Goal: Transaction & Acquisition: Purchase product/service

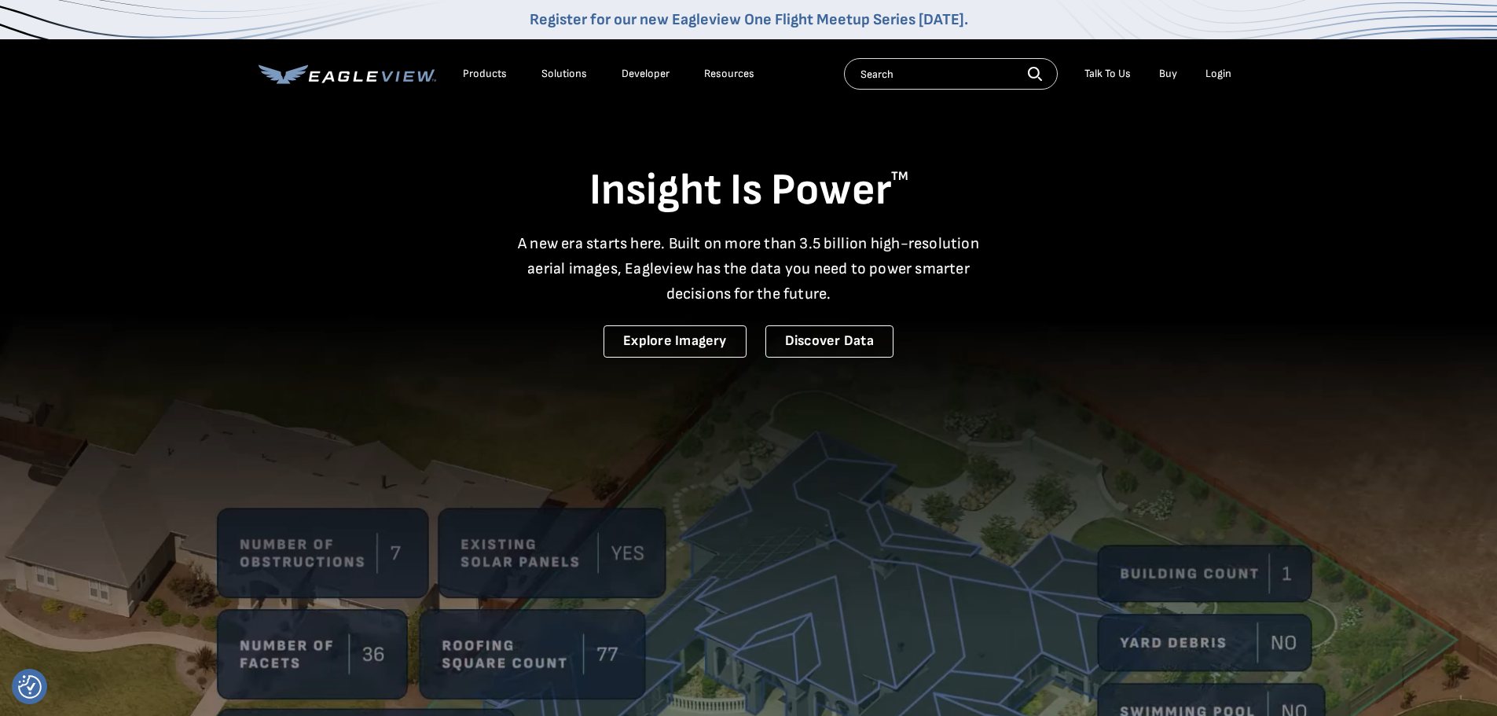
click at [1217, 73] on div "Login" at bounding box center [1218, 74] width 26 height 14
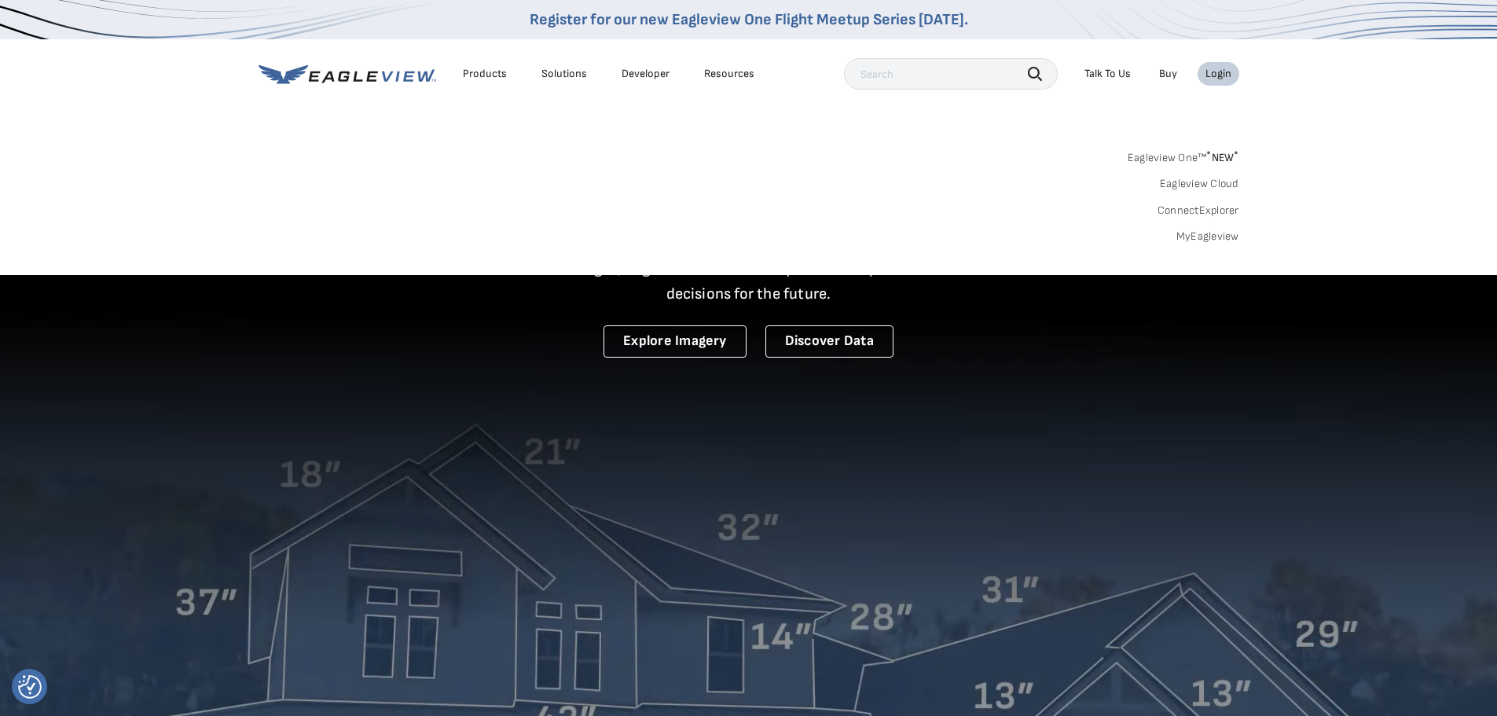
click at [1195, 237] on link "MyEagleview" at bounding box center [1207, 236] width 63 height 14
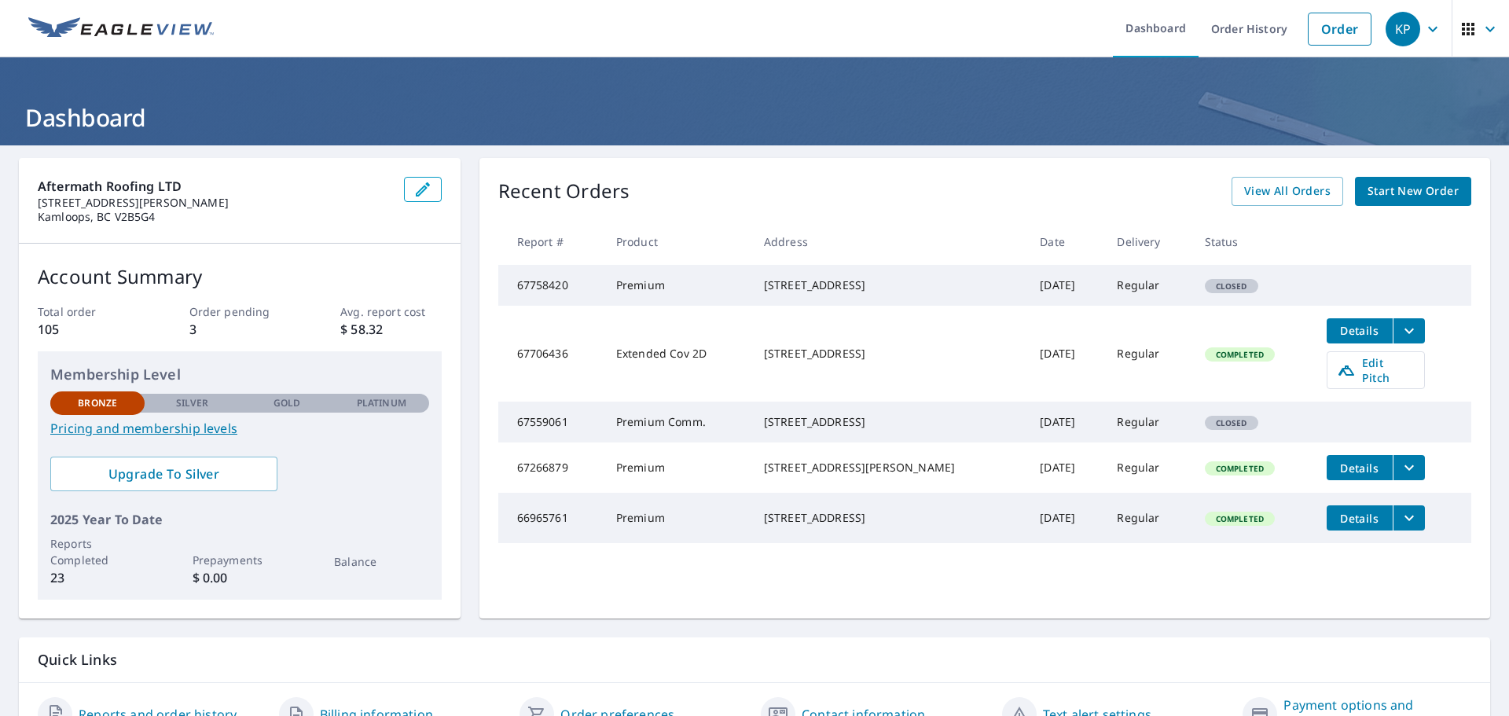
click at [1386, 201] on link "Start New Order" at bounding box center [1413, 191] width 116 height 29
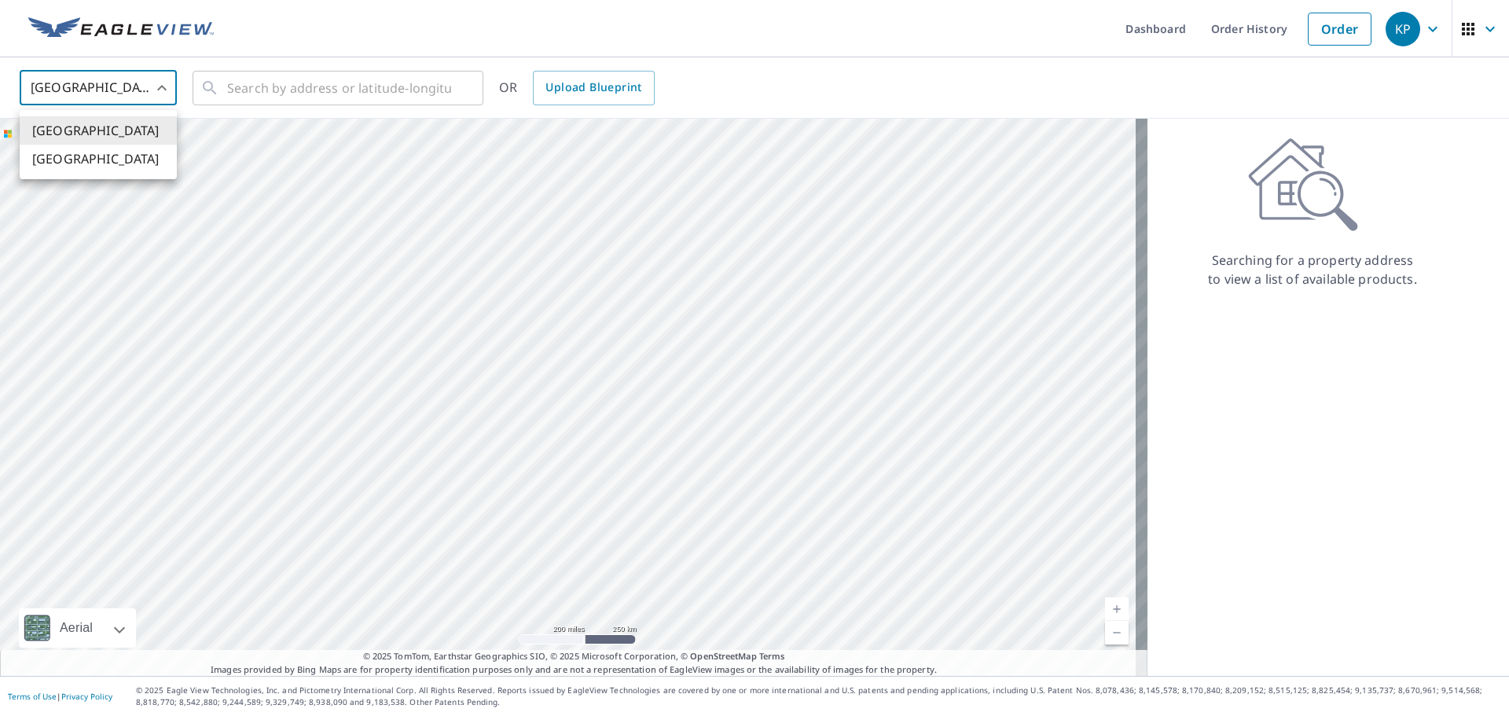
click at [160, 90] on body "KP KP Dashboard Order History Order KP United States US ​ ​ OR Upload Blueprint…" at bounding box center [754, 358] width 1509 height 716
click at [152, 157] on li "[GEOGRAPHIC_DATA]" at bounding box center [98, 159] width 157 height 28
type input "CA"
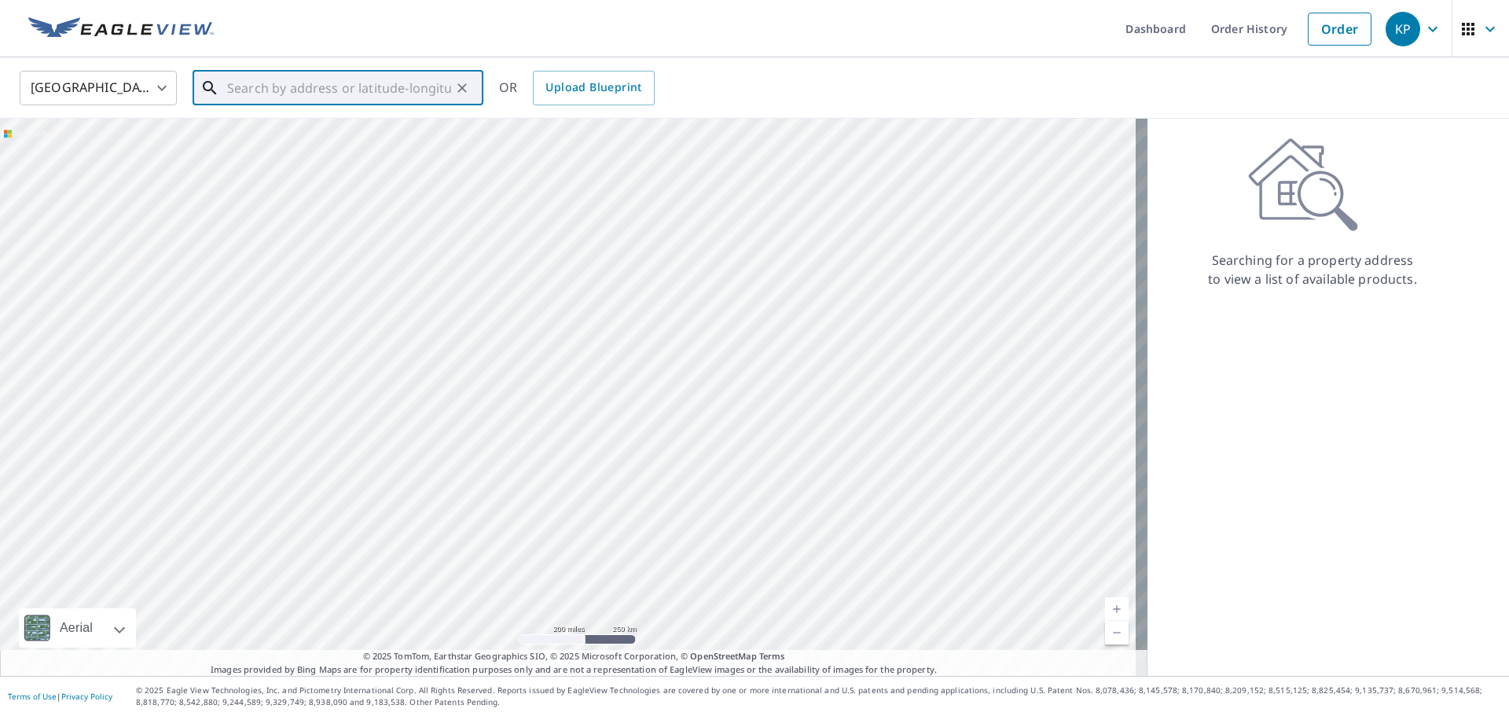
click at [295, 88] on input "text" at bounding box center [339, 88] width 224 height 44
paste input "2327 canongate place"
click at [340, 143] on span "2327 CANONGATE PL KAMLOOPS BC V1S1W8" at bounding box center [347, 133] width 247 height 19
type input "2327 CANONGATE PL KAMLOOPS BC V1S1W8"
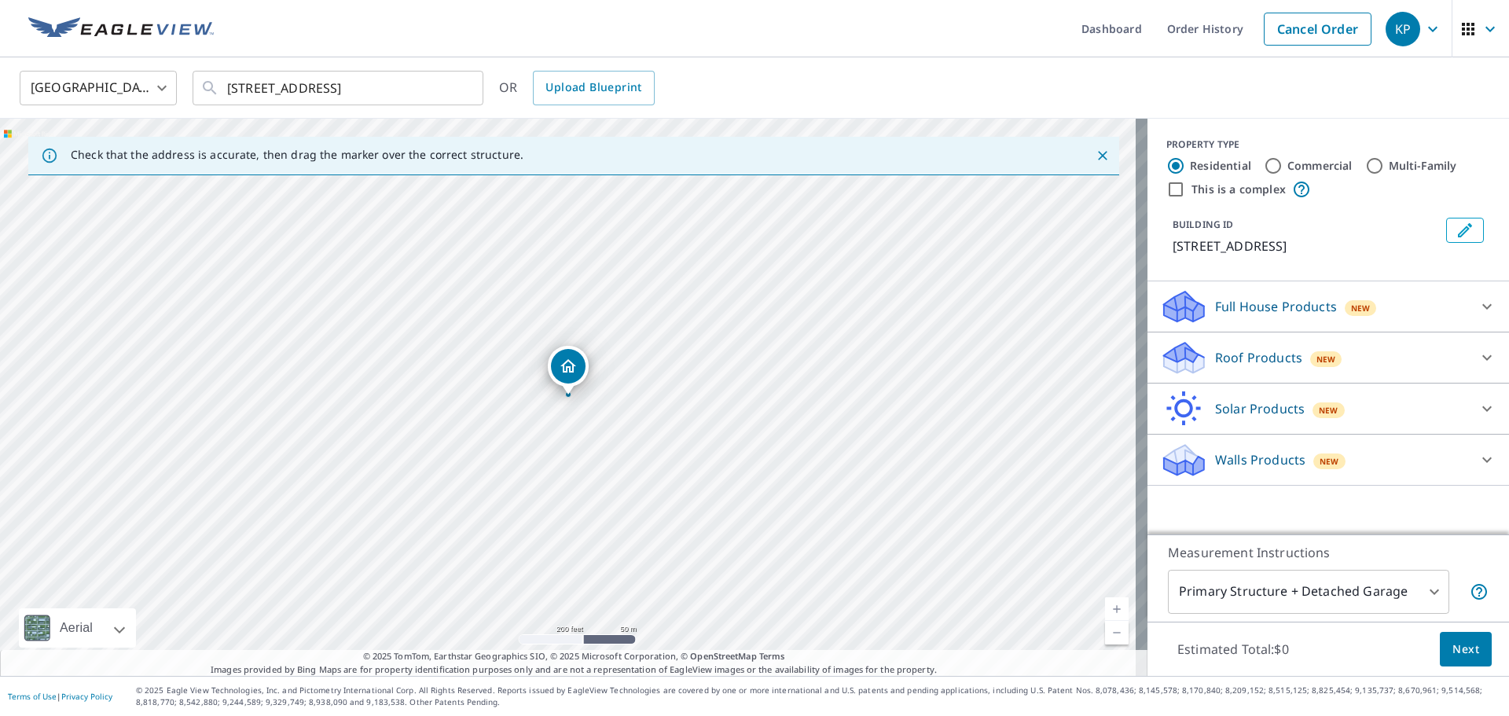
click at [1272, 367] on p "Roof Products" at bounding box center [1258, 357] width 87 height 19
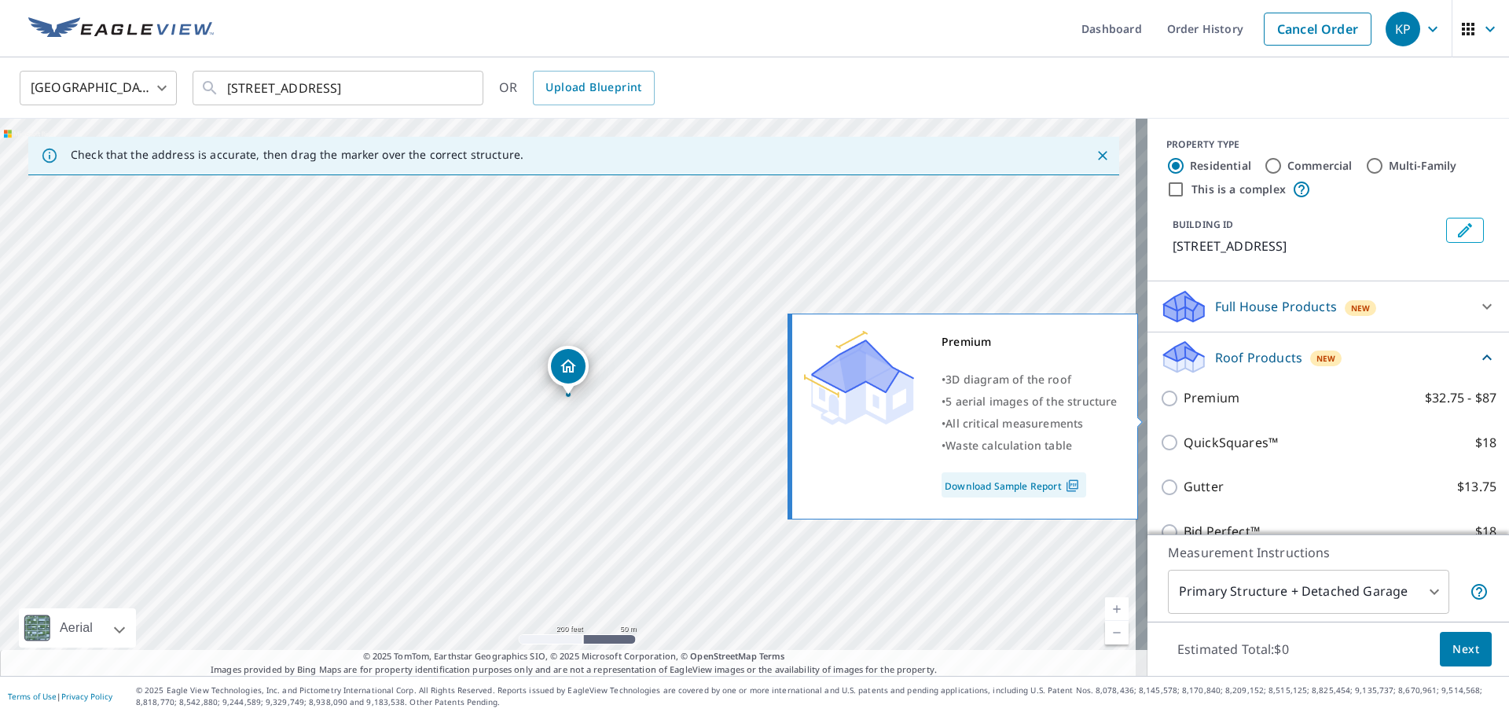
click at [1160, 408] on input "Premium $32.75 - $87" at bounding box center [1172, 398] width 24 height 19
checkbox input "true"
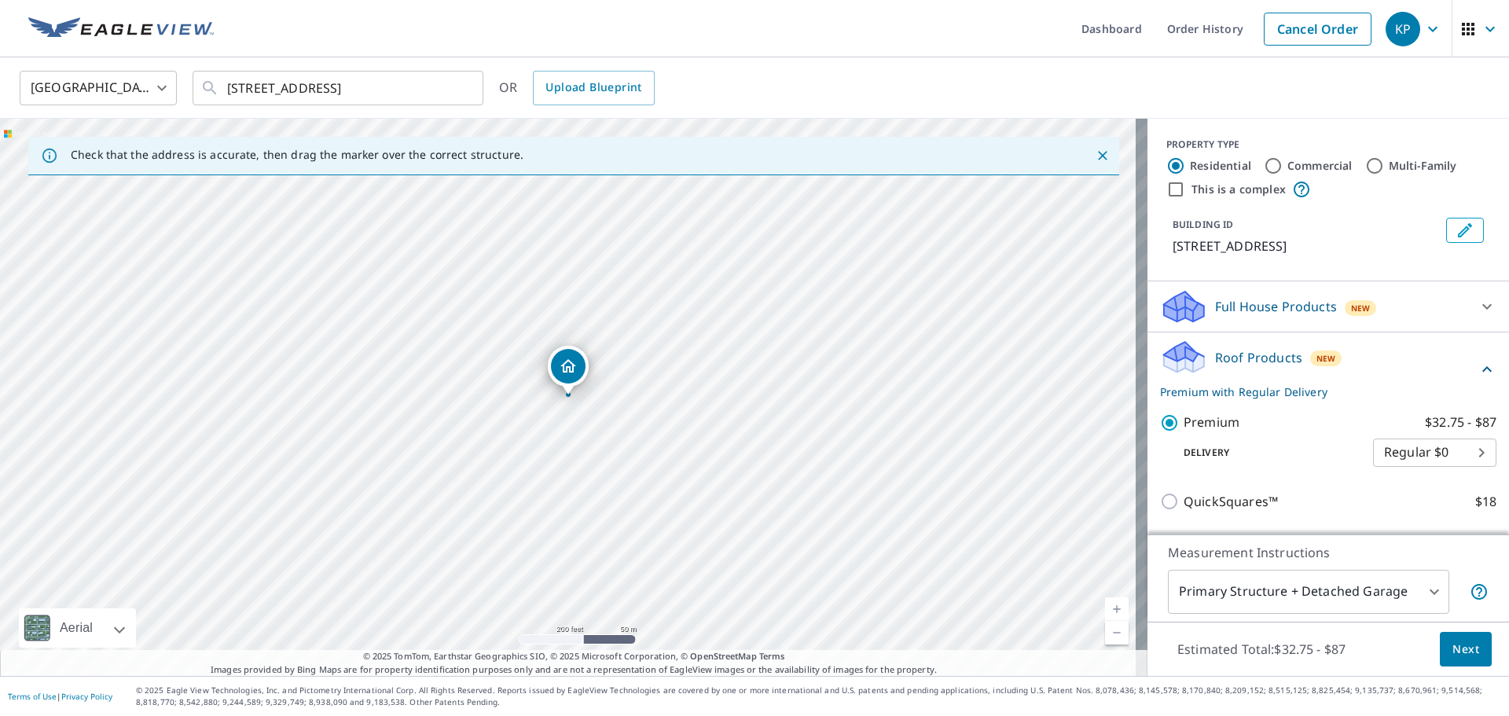
click at [1452, 651] on span "Next" at bounding box center [1465, 650] width 27 height 20
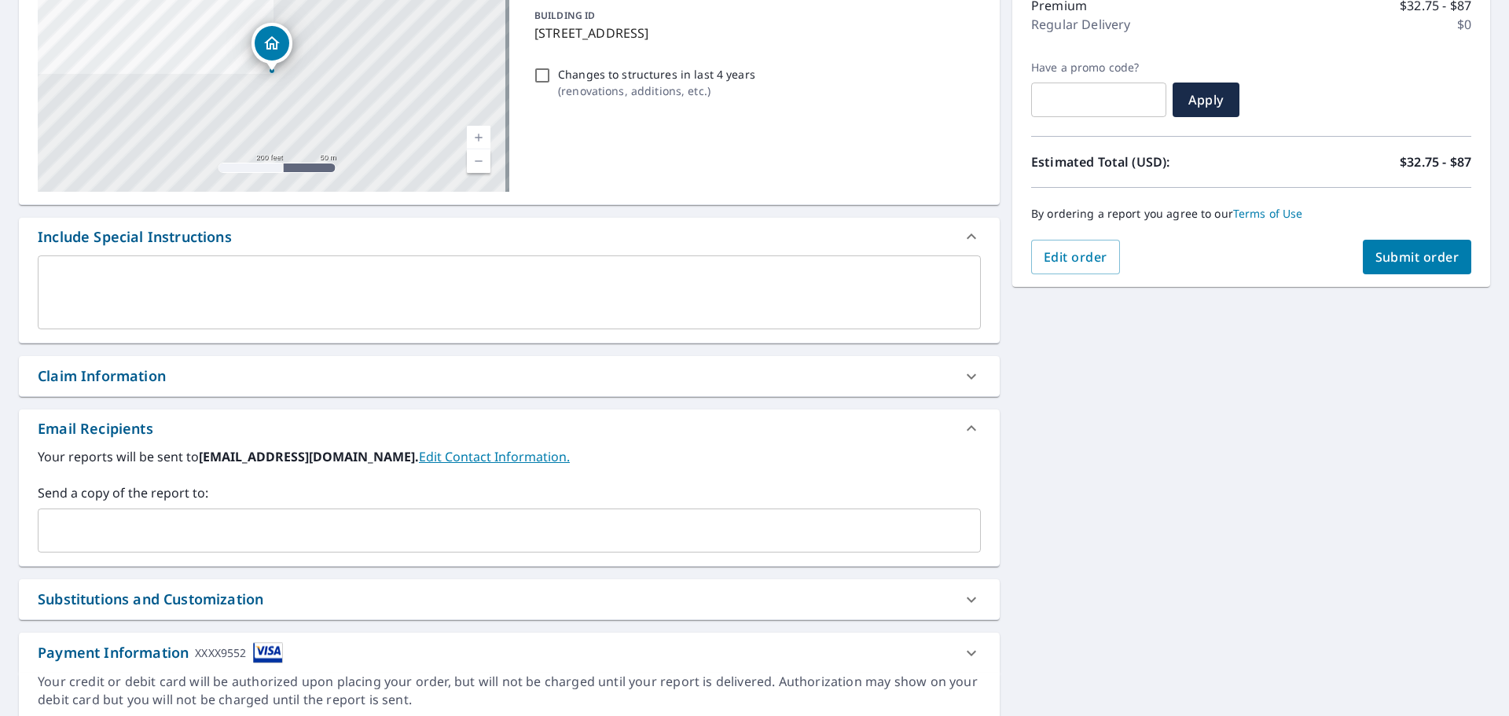
scroll to position [273, 0]
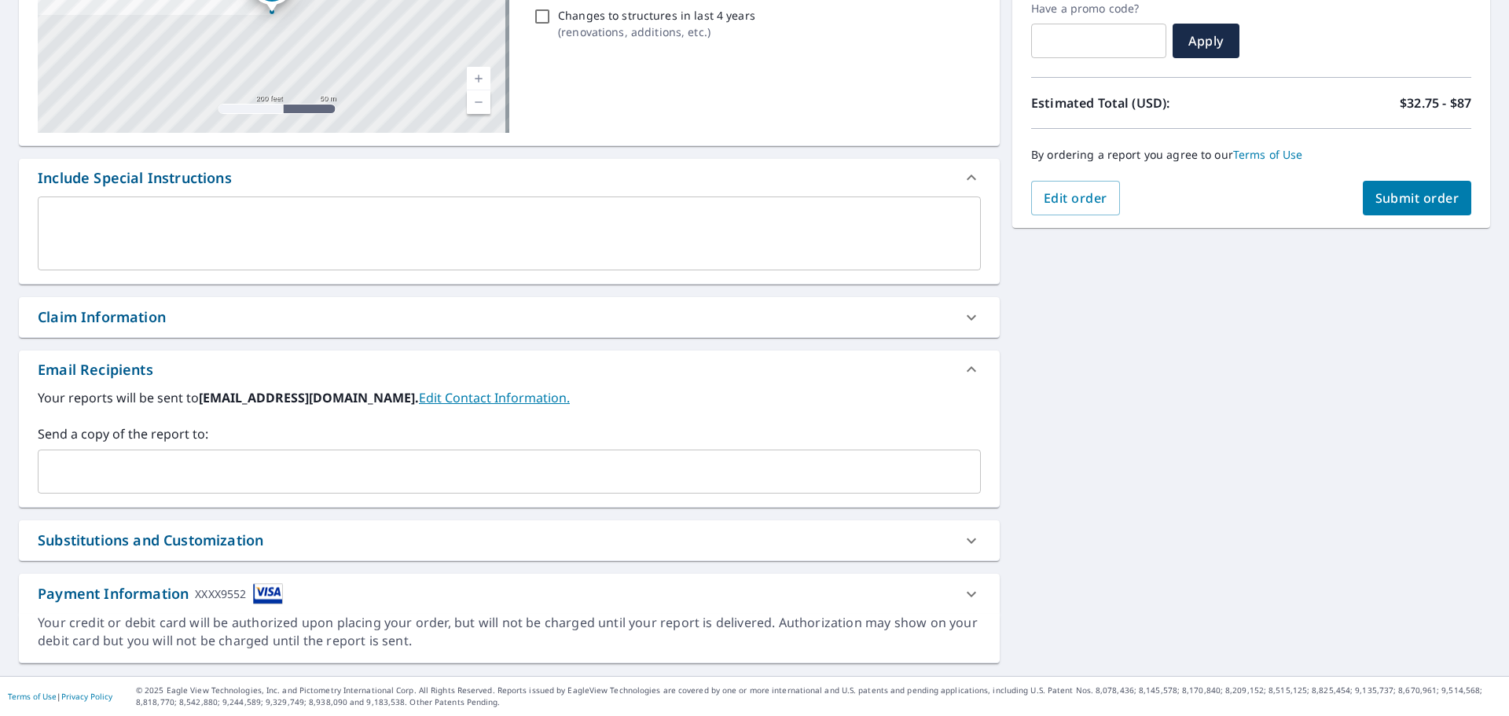
click at [962, 596] on icon at bounding box center [971, 594] width 19 height 19
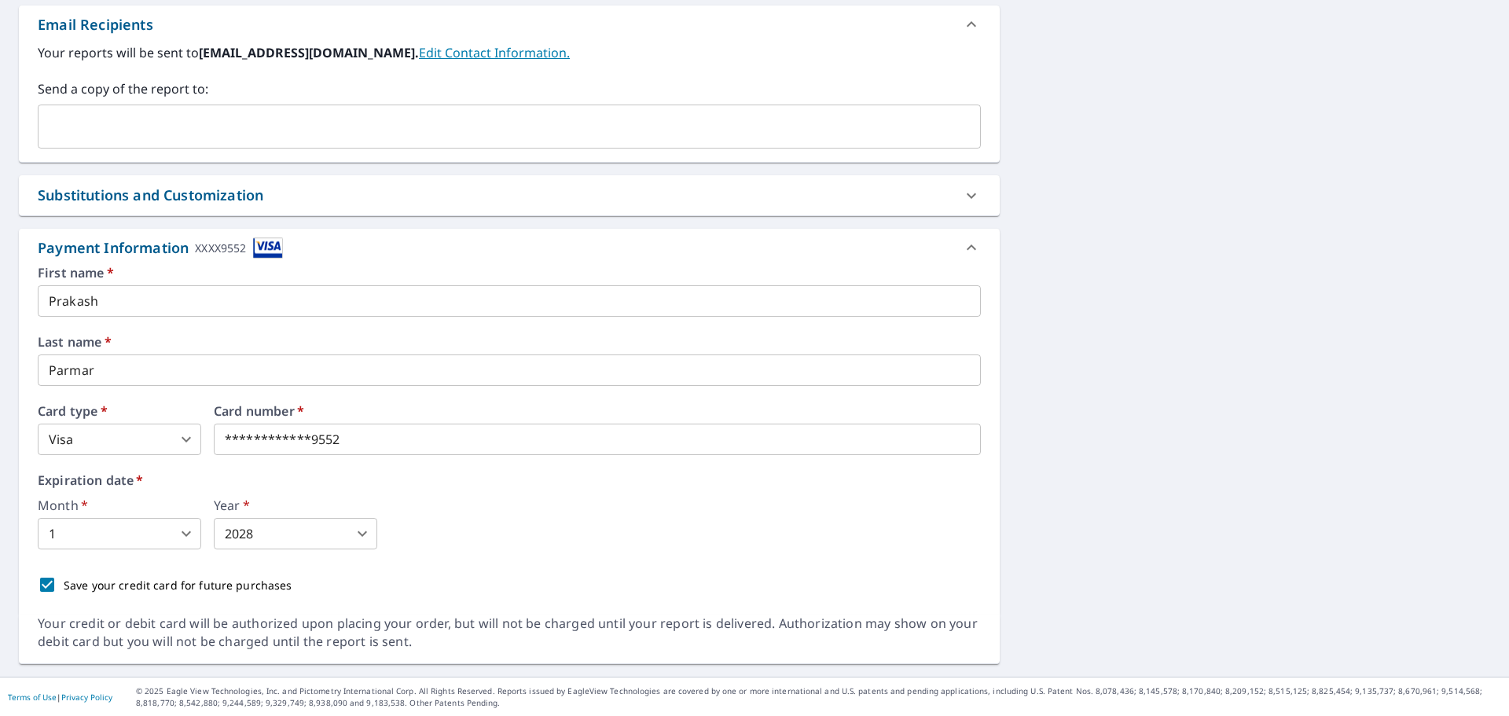
scroll to position [619, 0]
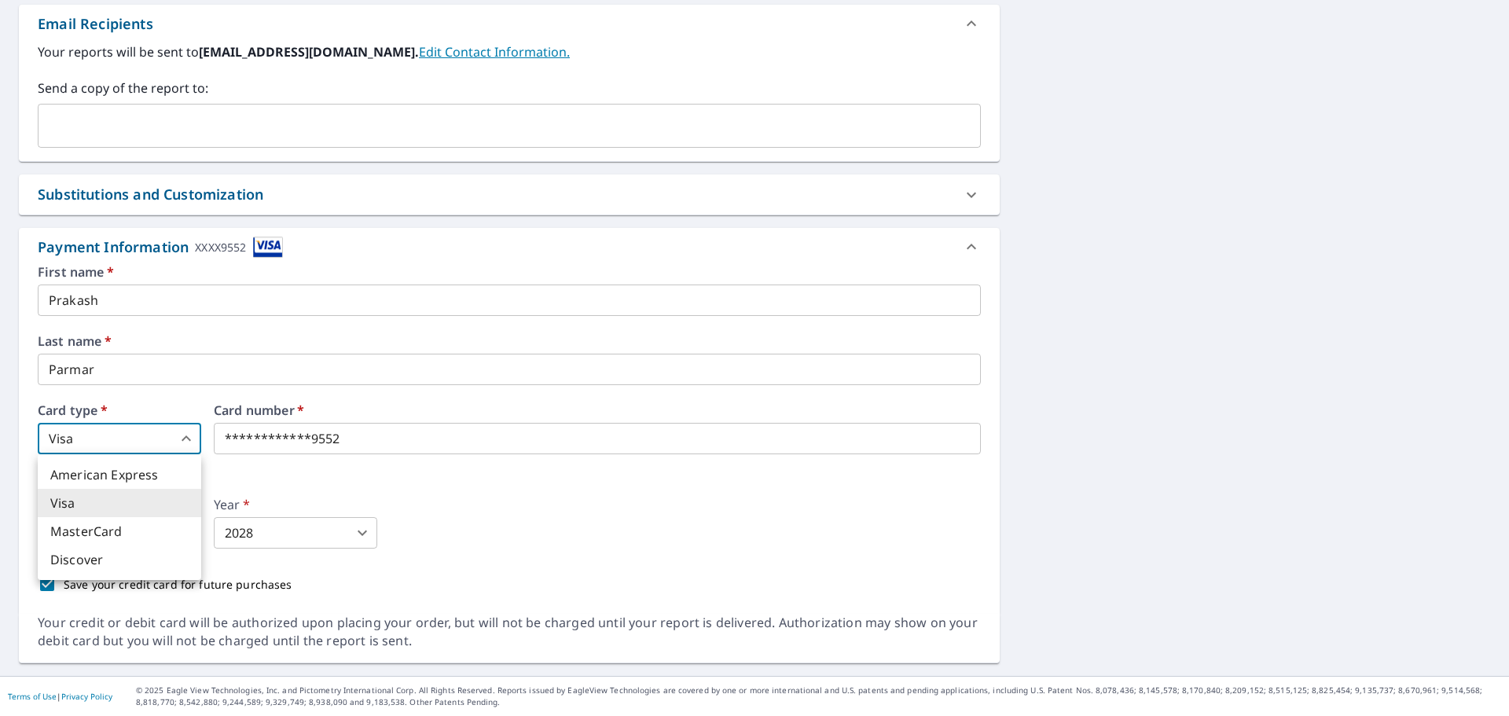
click at [149, 431] on body "KP KP Dashboard Order History Cancel Order KP Dashboard / Finalize Order Finali…" at bounding box center [754, 358] width 1509 height 716
click at [149, 431] on div at bounding box center [754, 358] width 1509 height 716
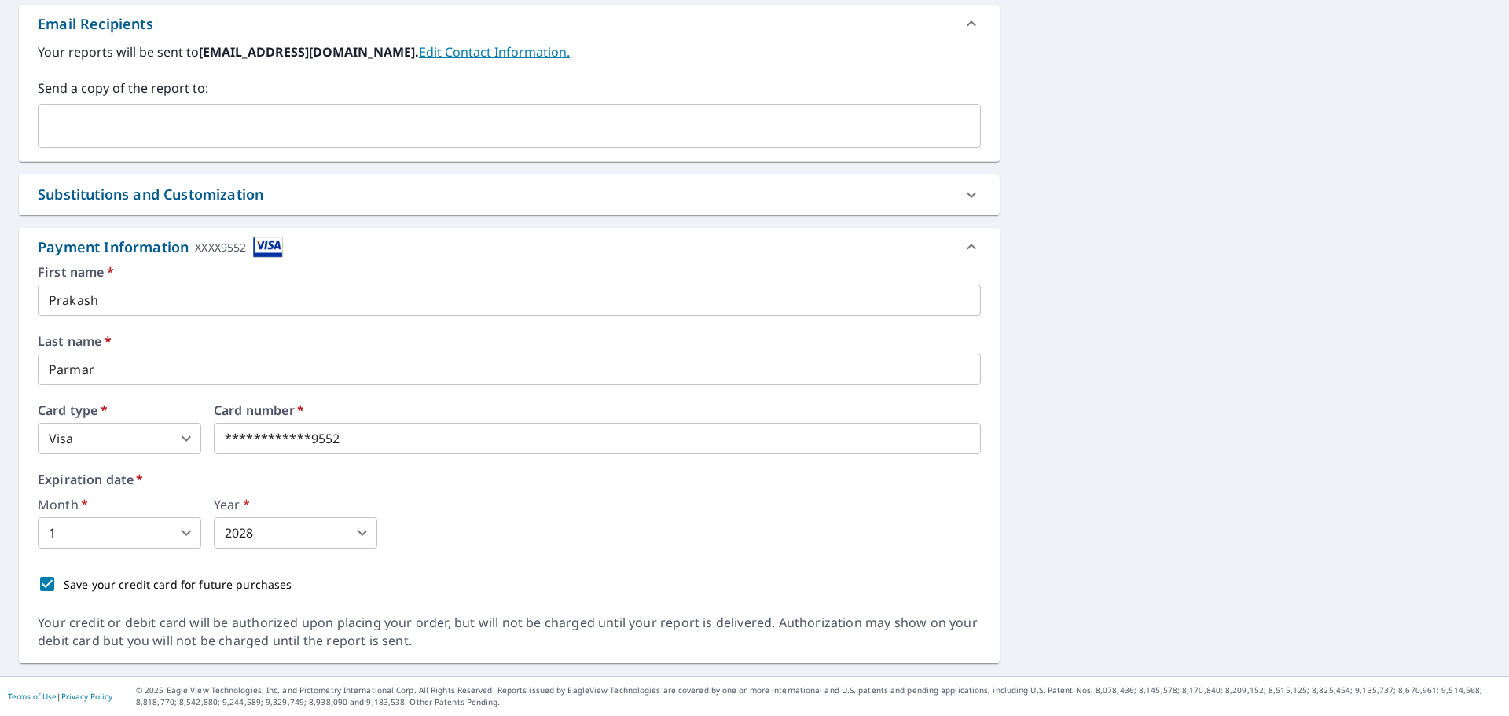
click at [616, 517] on div "Month   * 1 1 ​ Year   * 2028 2028 ​" at bounding box center [509, 523] width 943 height 50
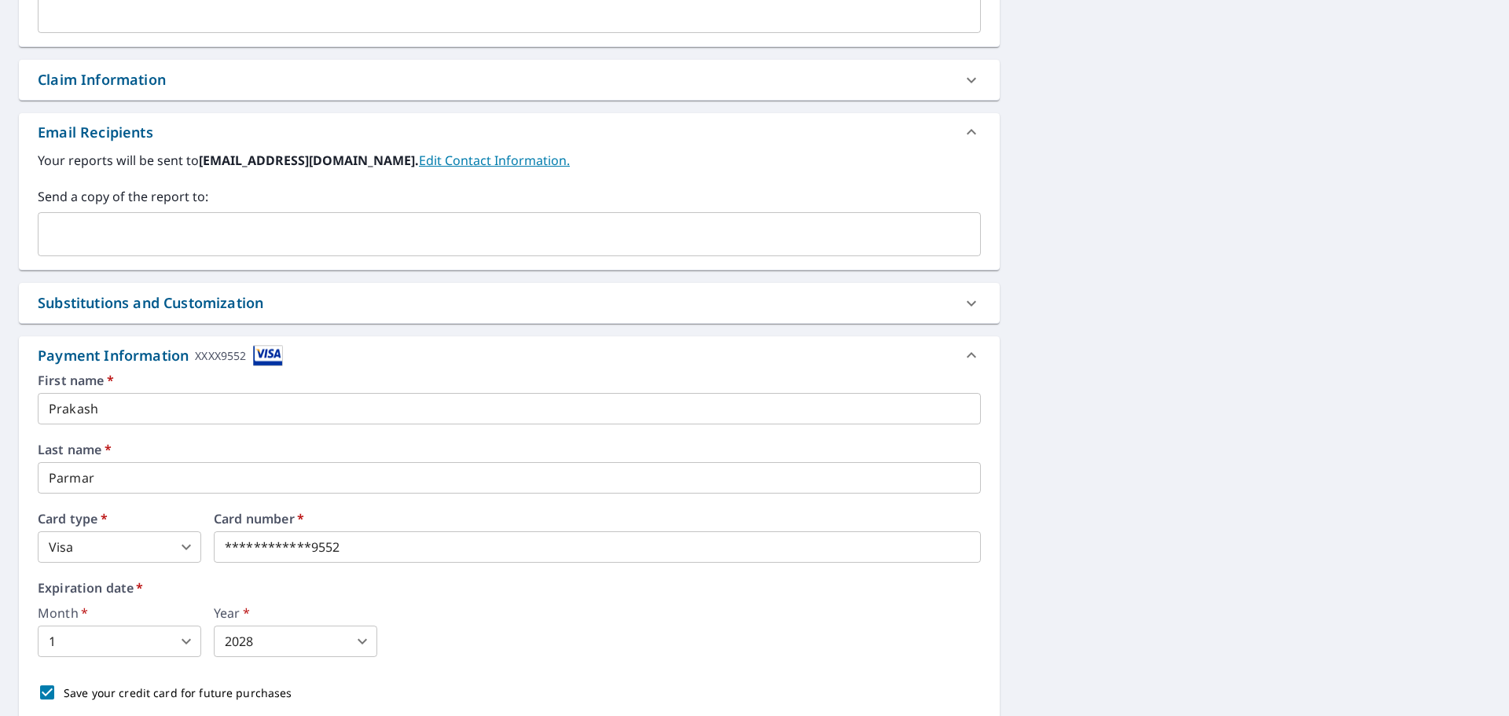
scroll to position [0, 0]
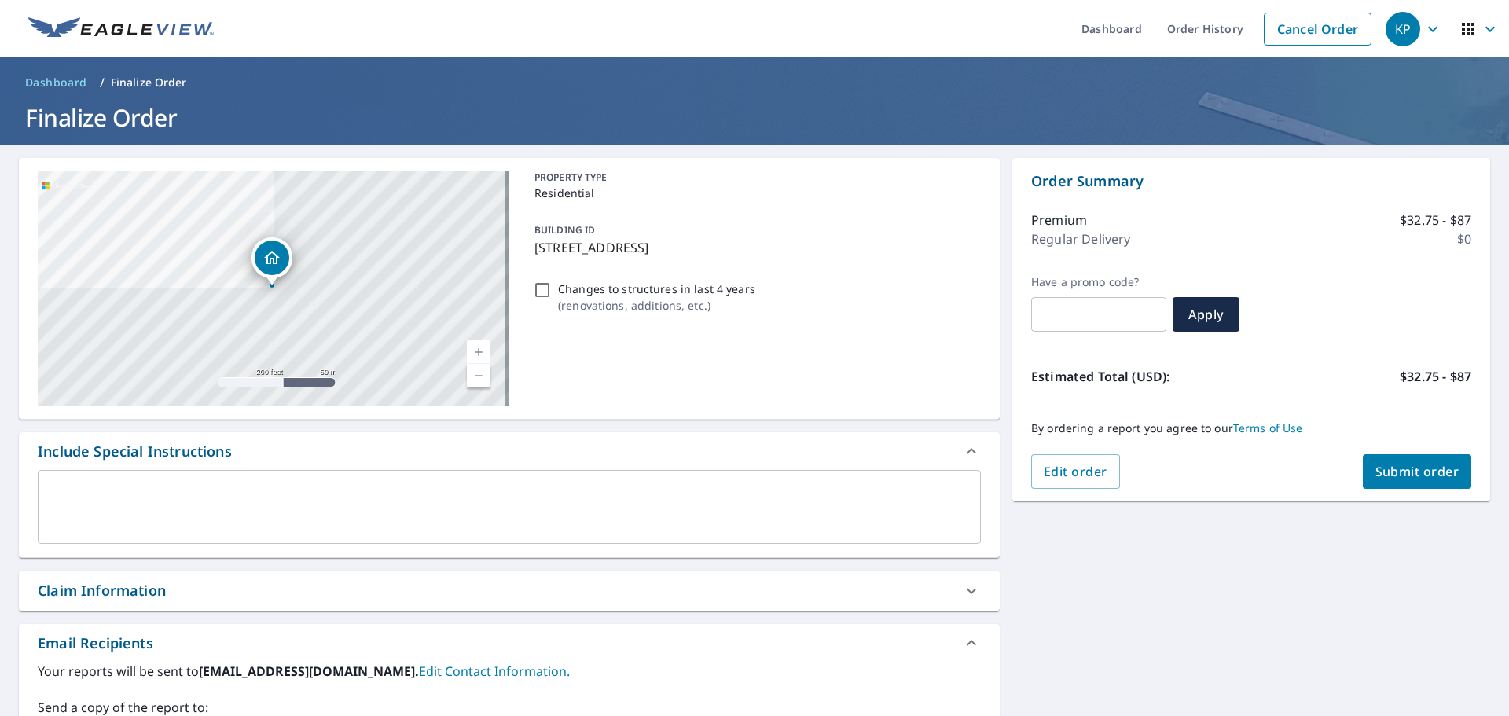
click at [1407, 457] on button "Submit order" at bounding box center [1417, 471] width 109 height 35
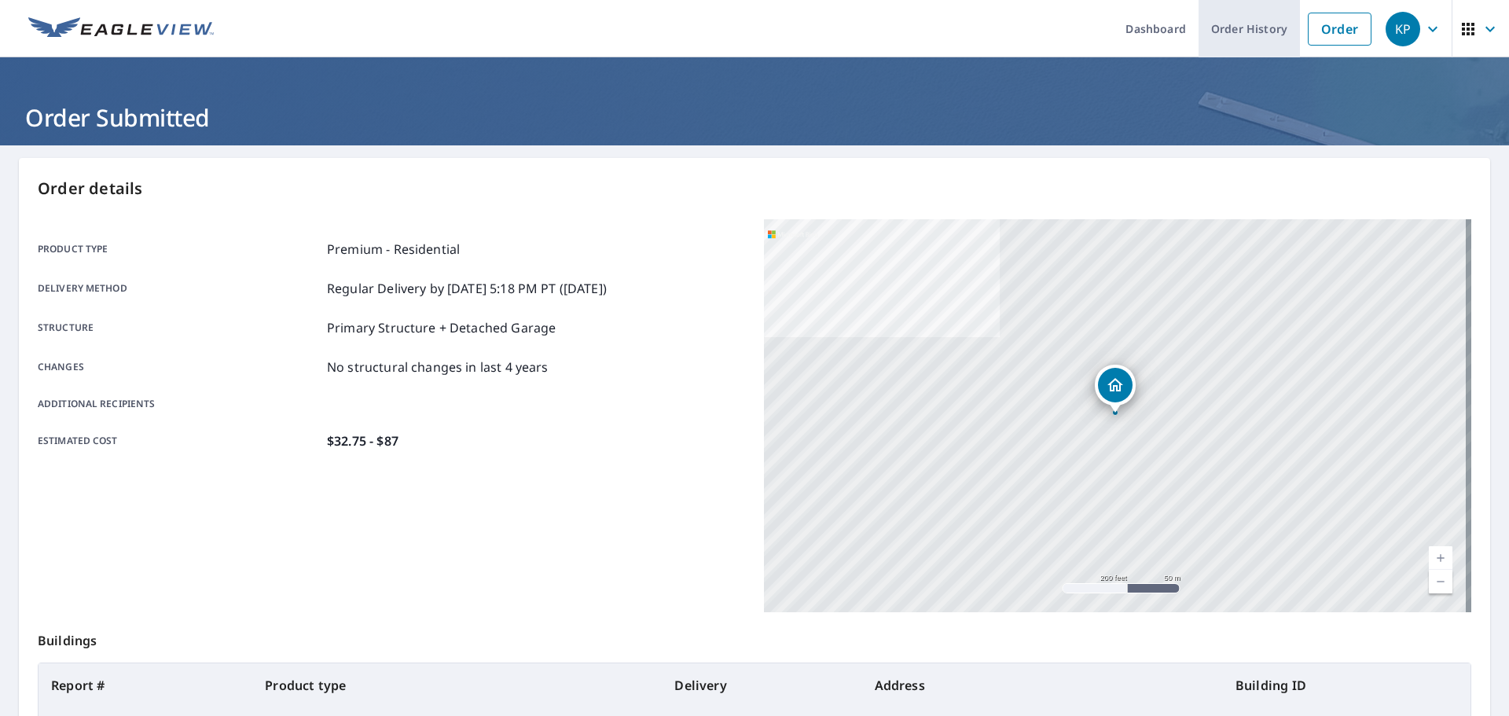
click at [1246, 34] on link "Order History" at bounding box center [1248, 28] width 101 height 57
